Goal: Navigation & Orientation: Find specific page/section

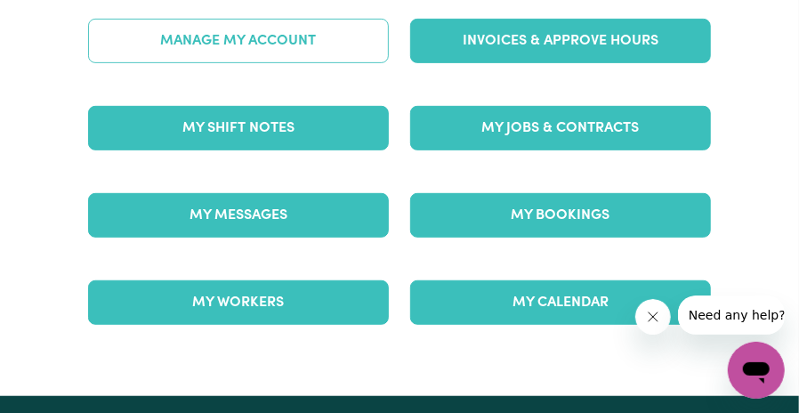
scroll to position [267, 0]
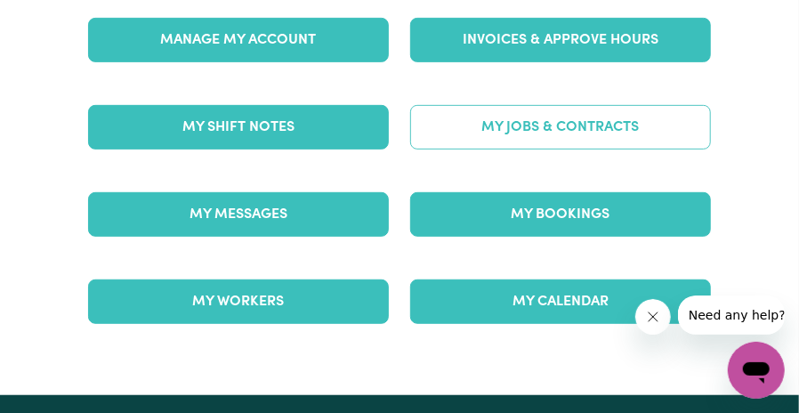
click at [480, 122] on link "My Jobs & Contracts" at bounding box center [560, 127] width 301 height 44
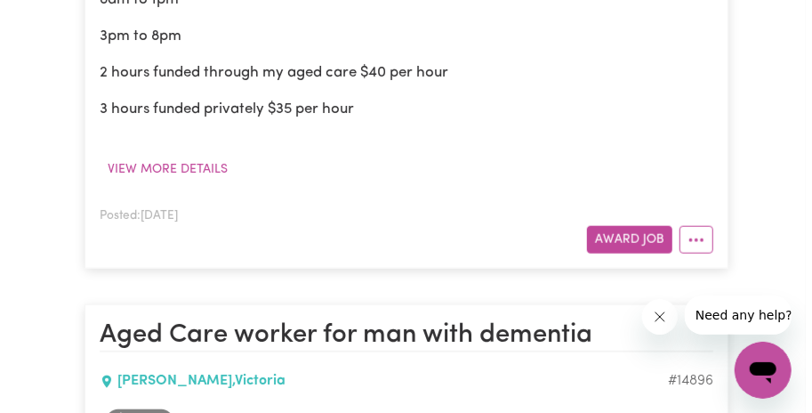
scroll to position [890, 0]
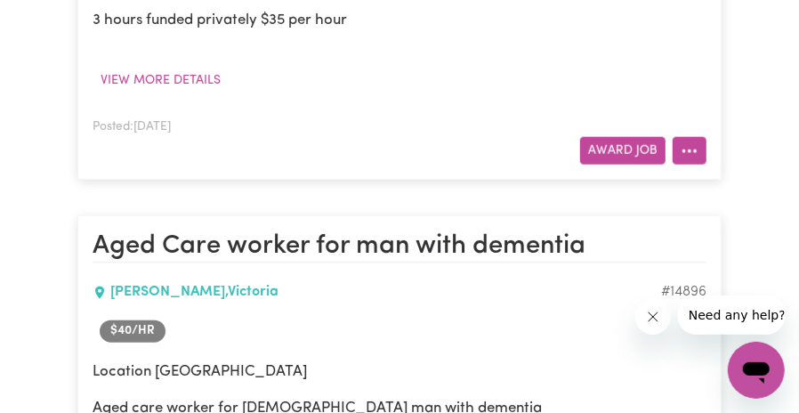
click at [704, 147] on button "More options" at bounding box center [690, 151] width 34 height 28
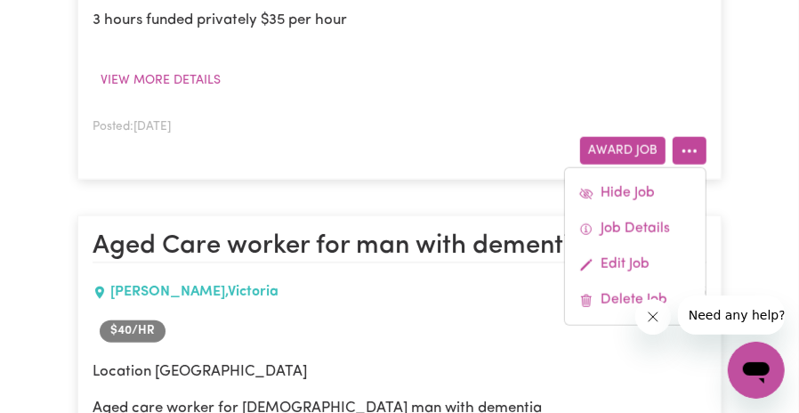
click at [426, 132] on div "Posted: [DATE] Award Job Hide Job Job Details Edit Job Delete Job" at bounding box center [400, 140] width 614 height 49
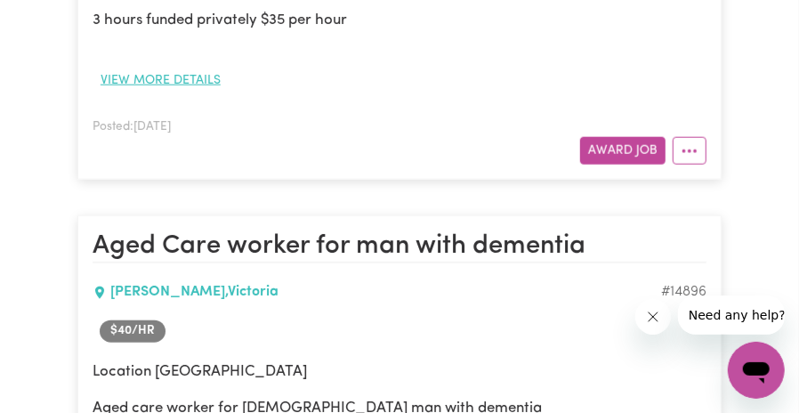
click at [104, 81] on button "View more details" at bounding box center [161, 81] width 136 height 28
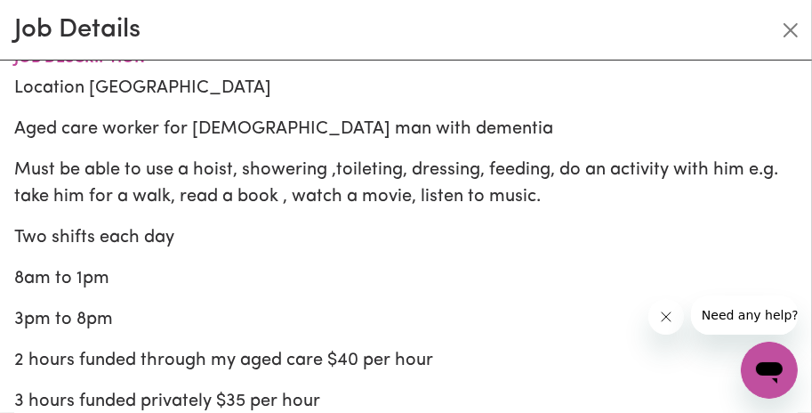
scroll to position [0, 0]
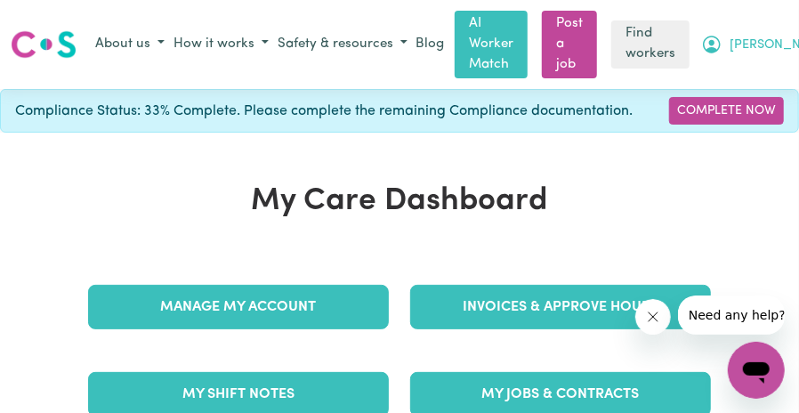
click at [770, 43] on span "[PERSON_NAME]" at bounding box center [781, 46] width 102 height 20
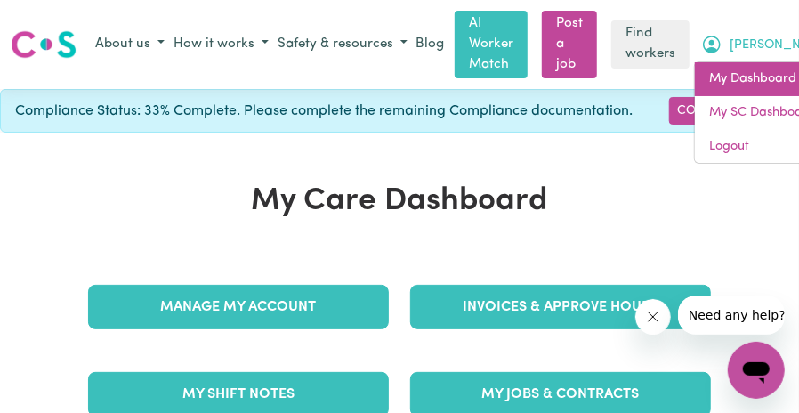
click at [695, 84] on link "My Dashboard" at bounding box center [765, 79] width 141 height 34
click at [754, 44] on span "[PERSON_NAME]" at bounding box center [781, 46] width 102 height 20
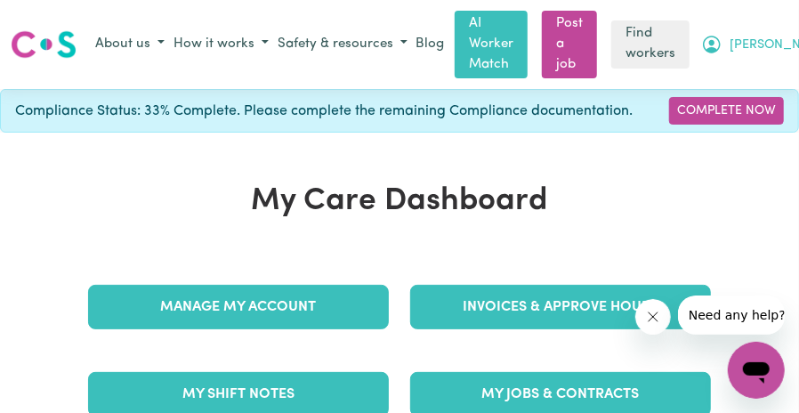
click at [754, 43] on span "[PERSON_NAME]" at bounding box center [781, 46] width 102 height 20
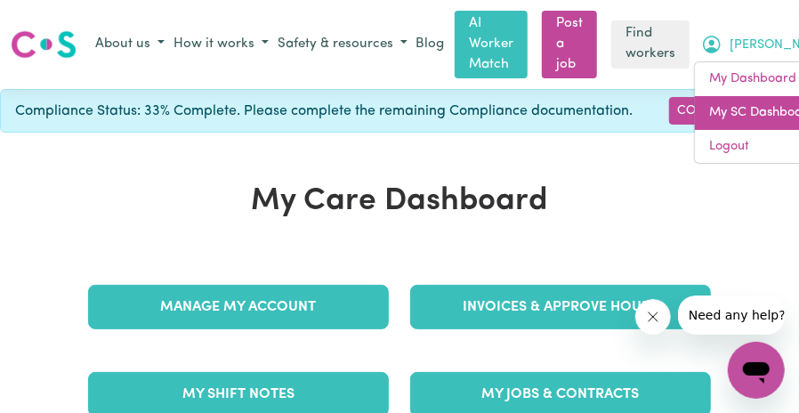
click at [723, 115] on link "My SC Dashboard" at bounding box center [765, 113] width 141 height 34
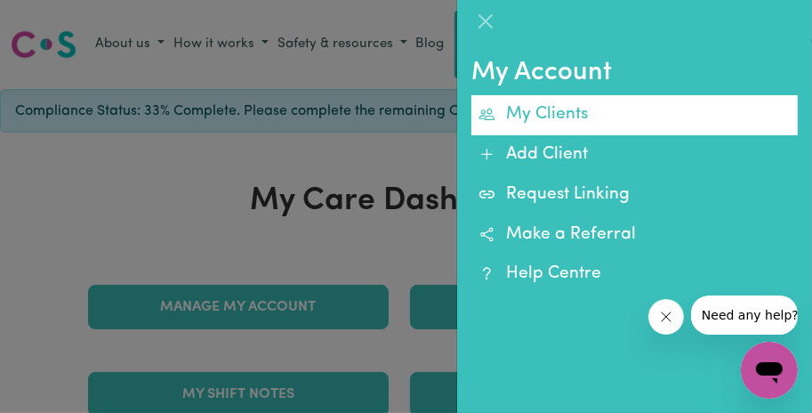
click at [559, 110] on link "My Clients" at bounding box center [635, 115] width 327 height 40
